Goal: Information Seeking & Learning: Learn about a topic

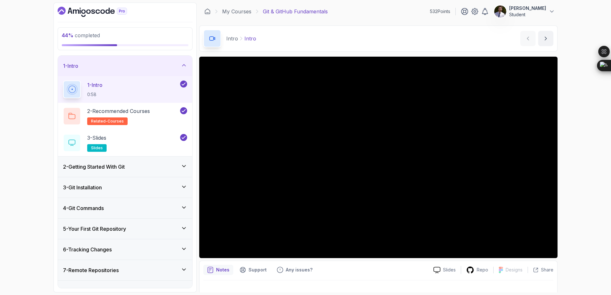
click at [172, 207] on div "4 - Git Commands" at bounding box center [125, 208] width 124 height 8
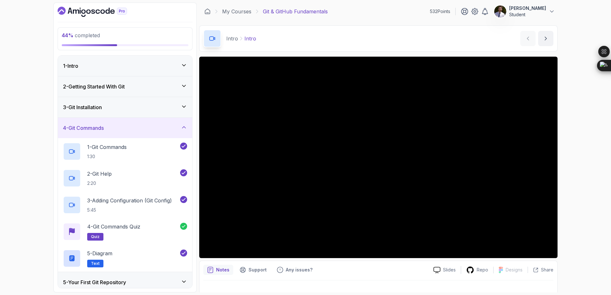
scroll to position [87, 0]
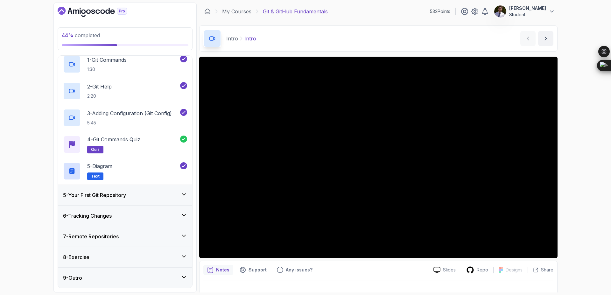
click at [180, 196] on div "5 - Your First Git Repository" at bounding box center [125, 195] width 124 height 8
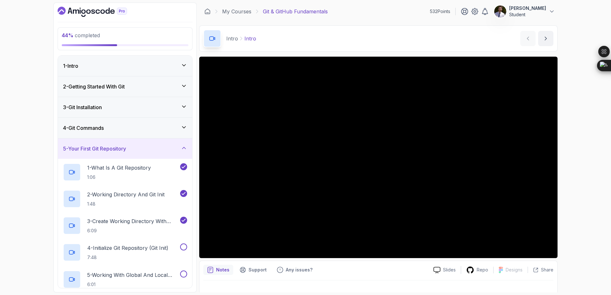
scroll to position [141, 0]
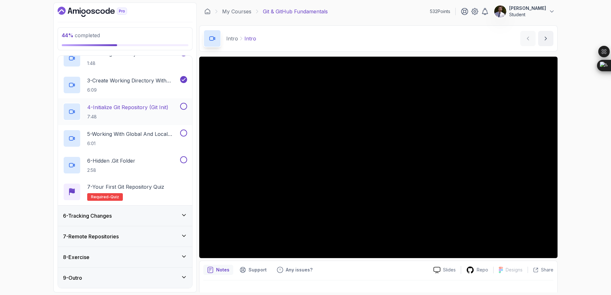
click at [117, 109] on p "4 - Initialize Git Repository (Git Init)" at bounding box center [127, 107] width 81 height 8
